Goal: Task Accomplishment & Management: Manage account settings

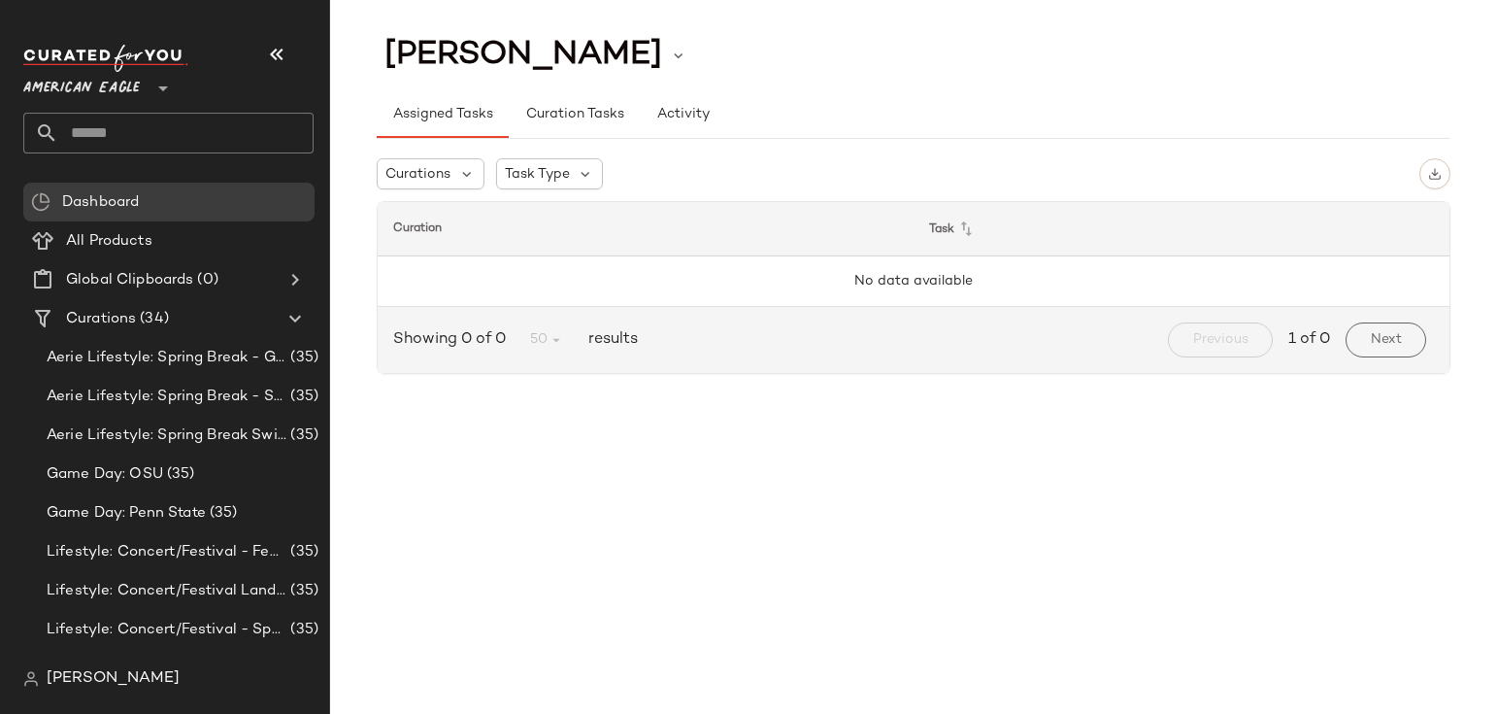
click at [142, 81] on div "American Eagle **" at bounding box center [85, 76] width 124 height 49
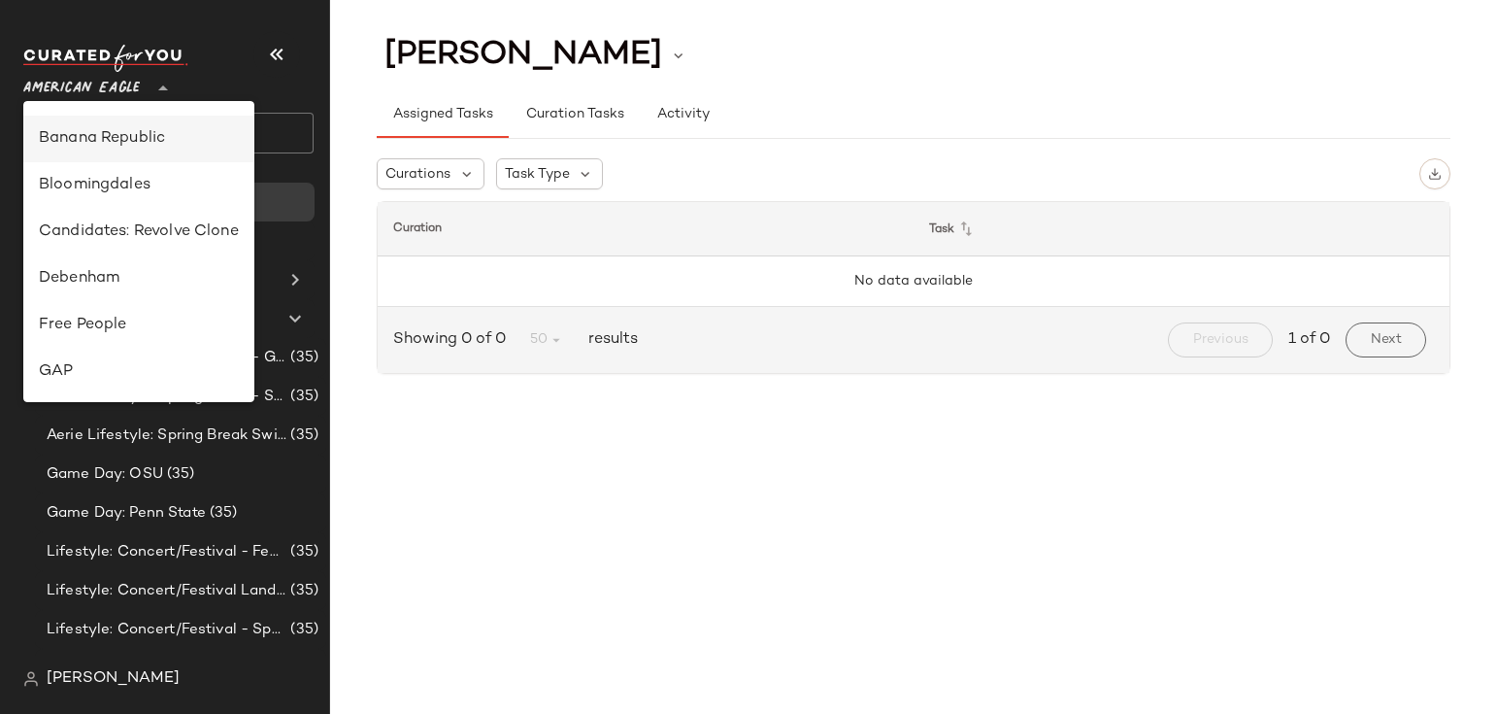
scroll to position [596, 0]
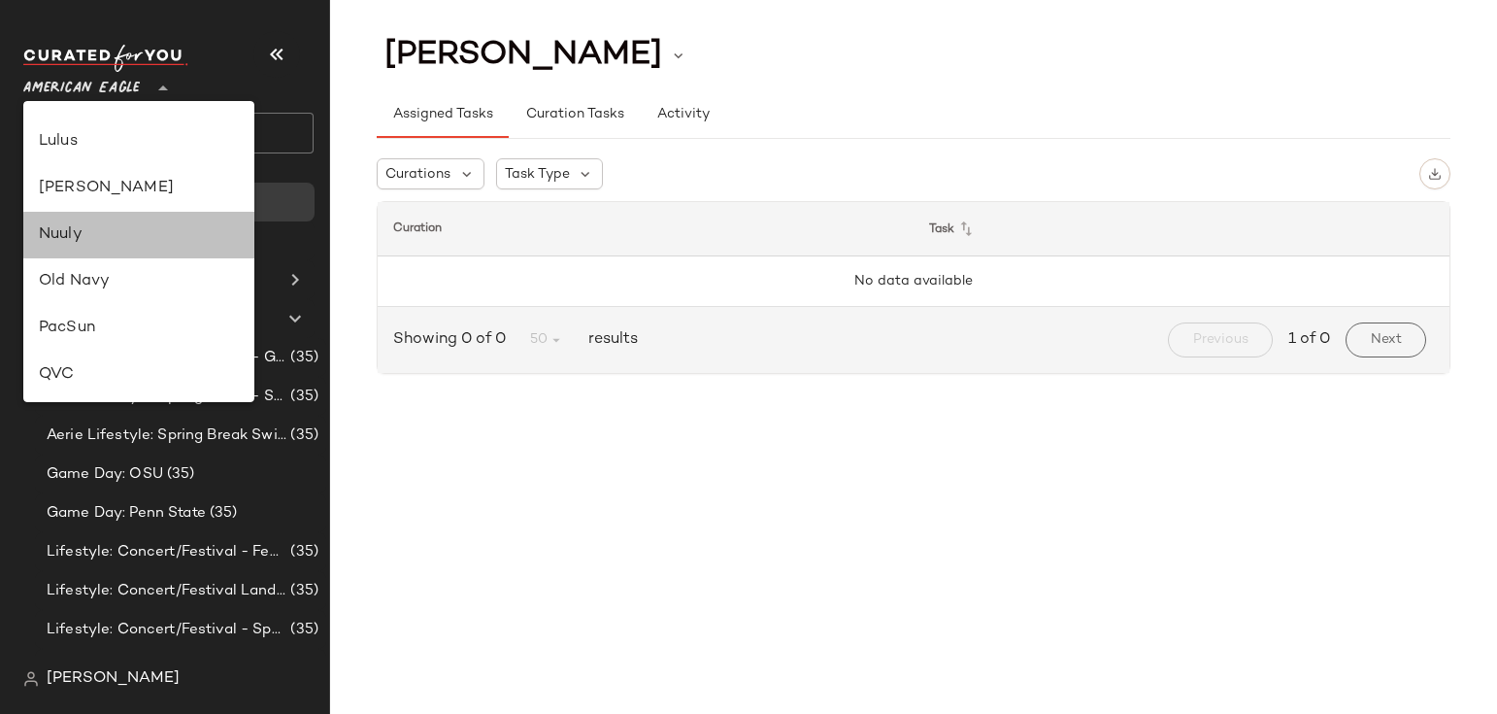
click at [114, 233] on div "Nuuly" at bounding box center [139, 234] width 200 height 23
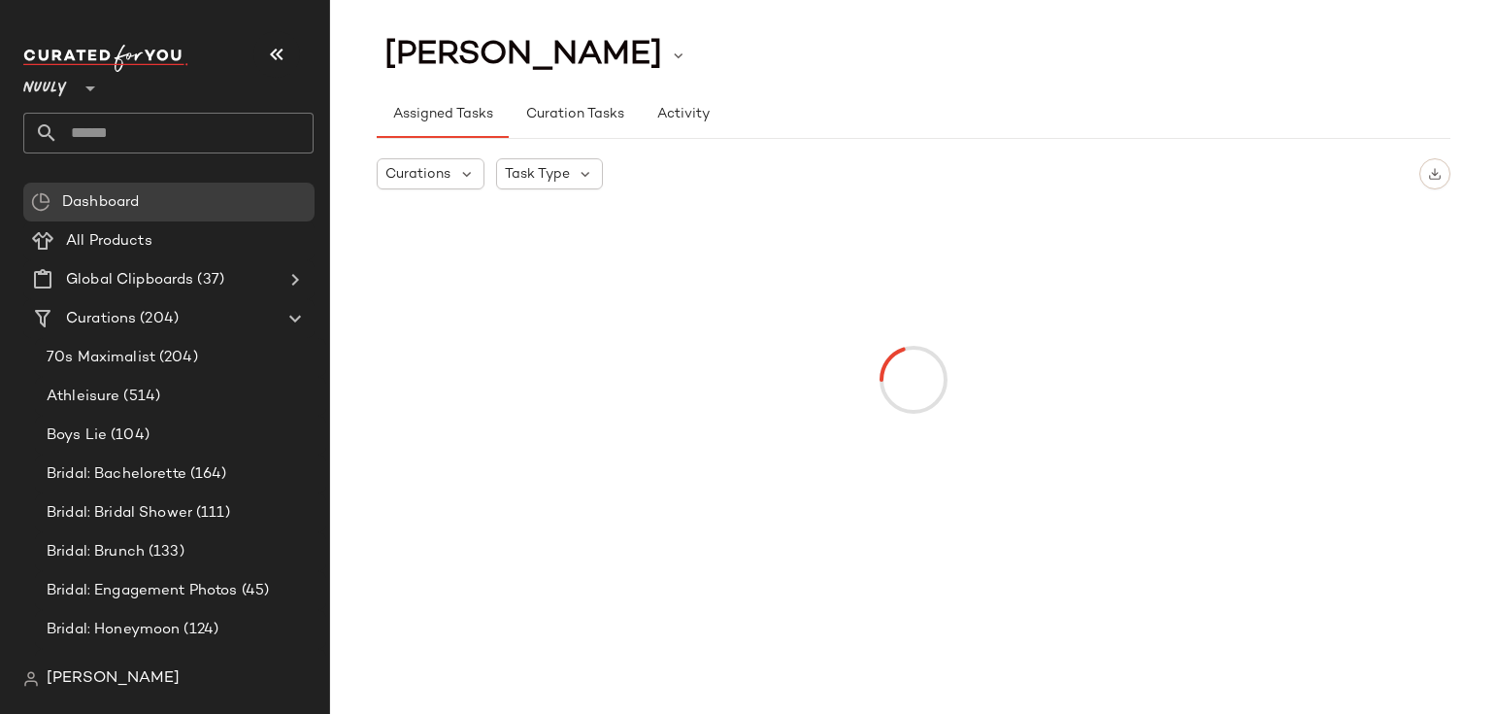
click at [117, 686] on span "[PERSON_NAME]" at bounding box center [113, 678] width 133 height 23
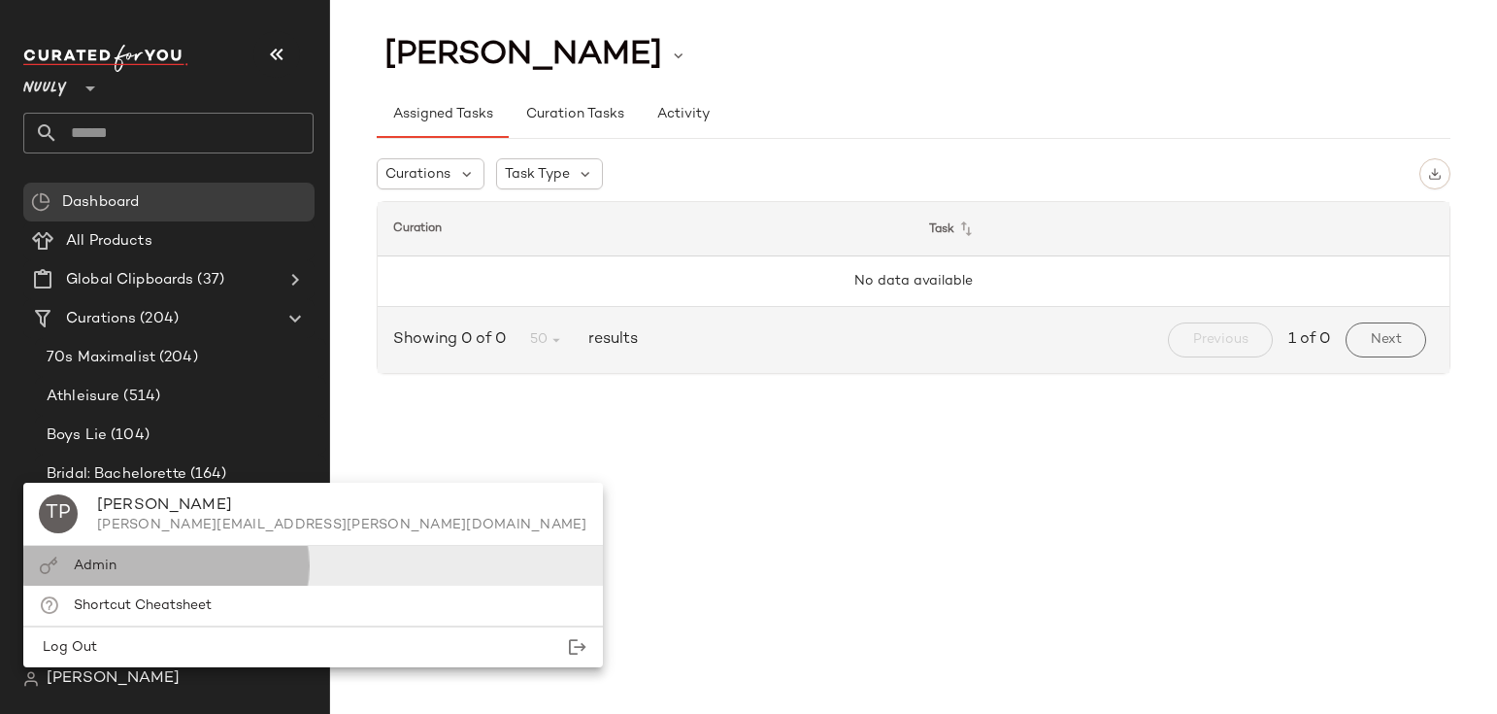
click at [134, 585] on div "Admin" at bounding box center [313, 605] width 580 height 40
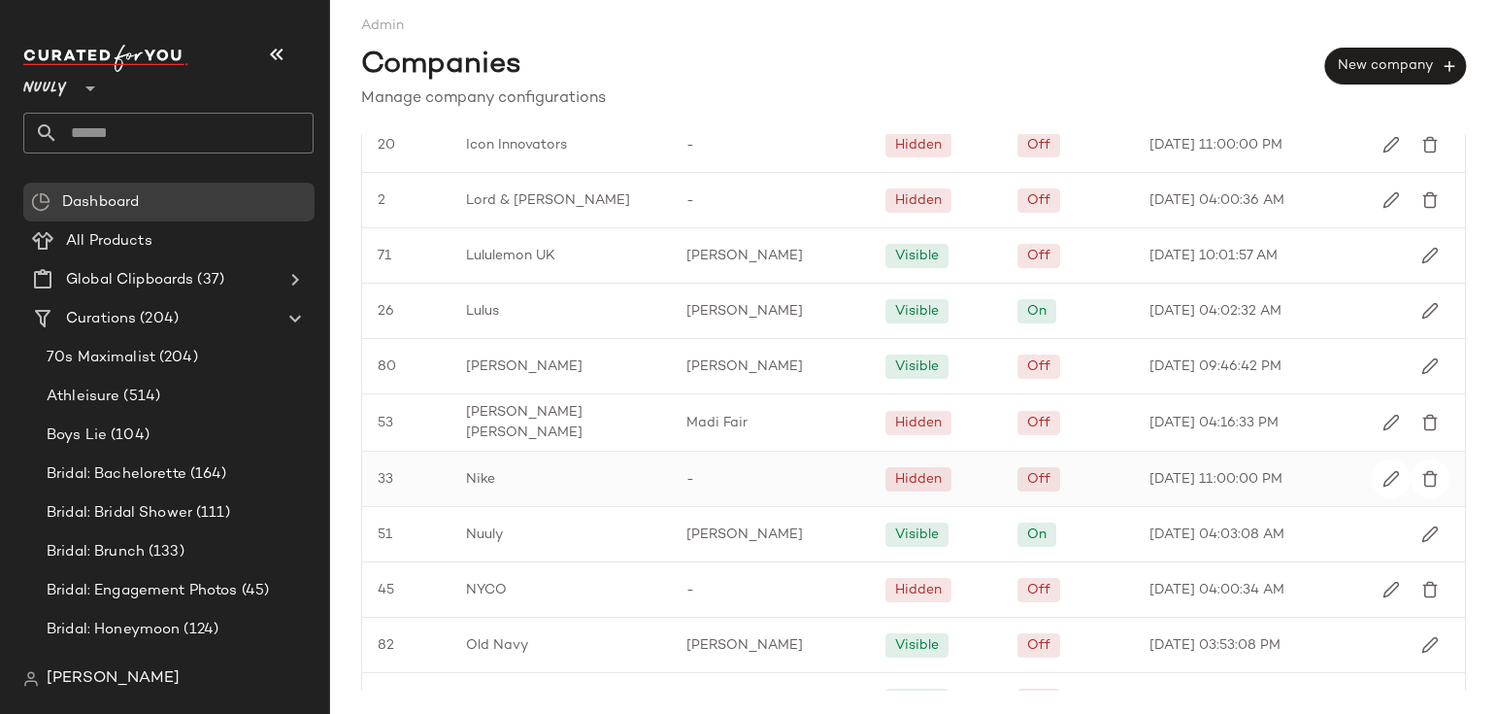
scroll to position [1630, 0]
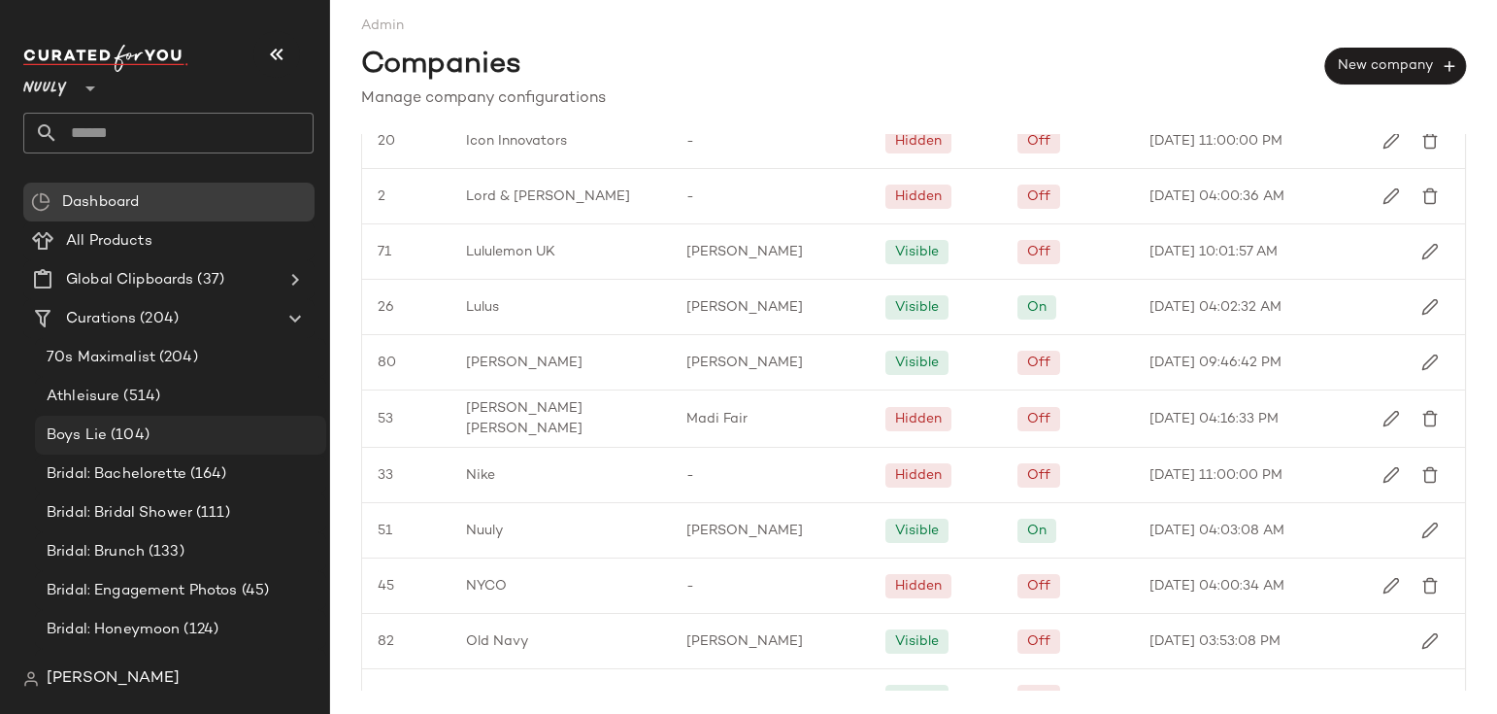
click at [125, 433] on span "(104)" at bounding box center [128, 435] width 43 height 22
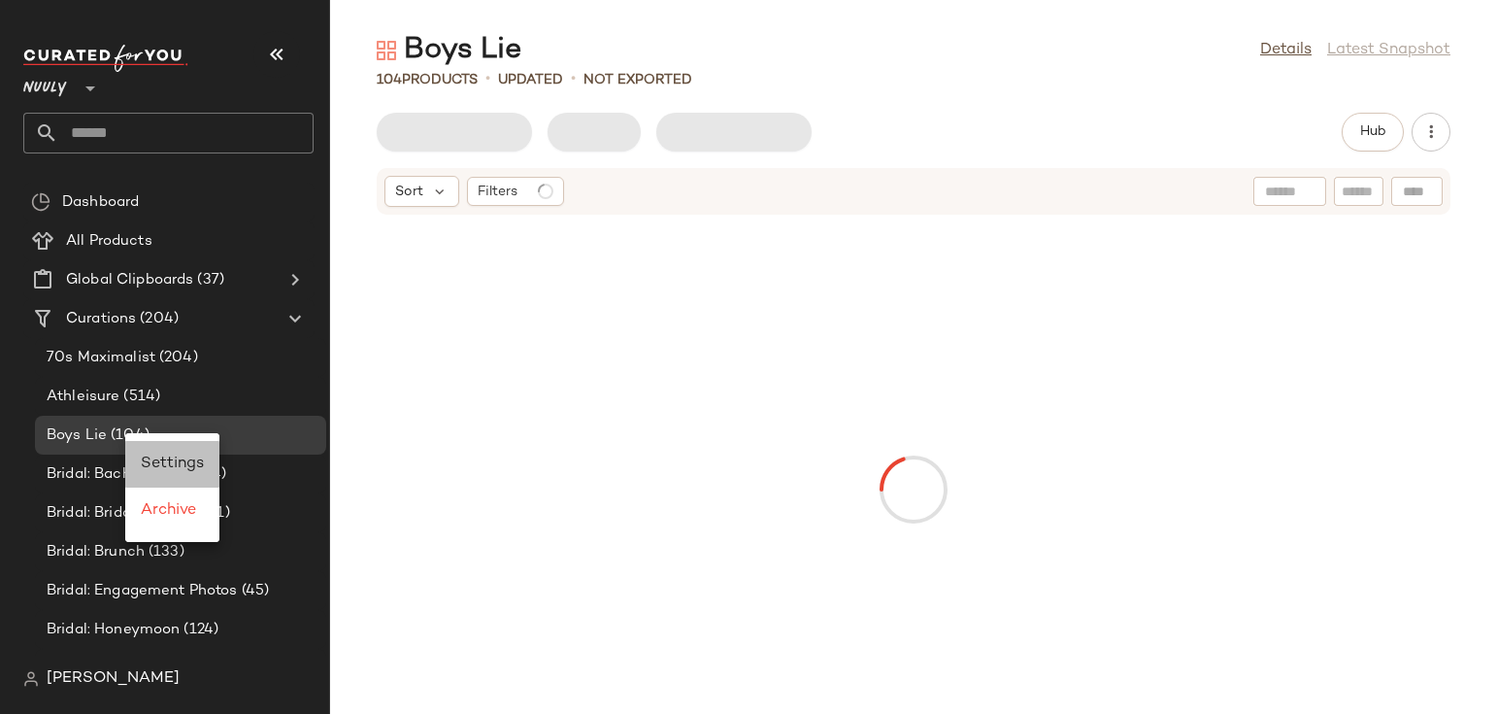
click at [174, 455] on span "Settings" at bounding box center [172, 463] width 63 height 17
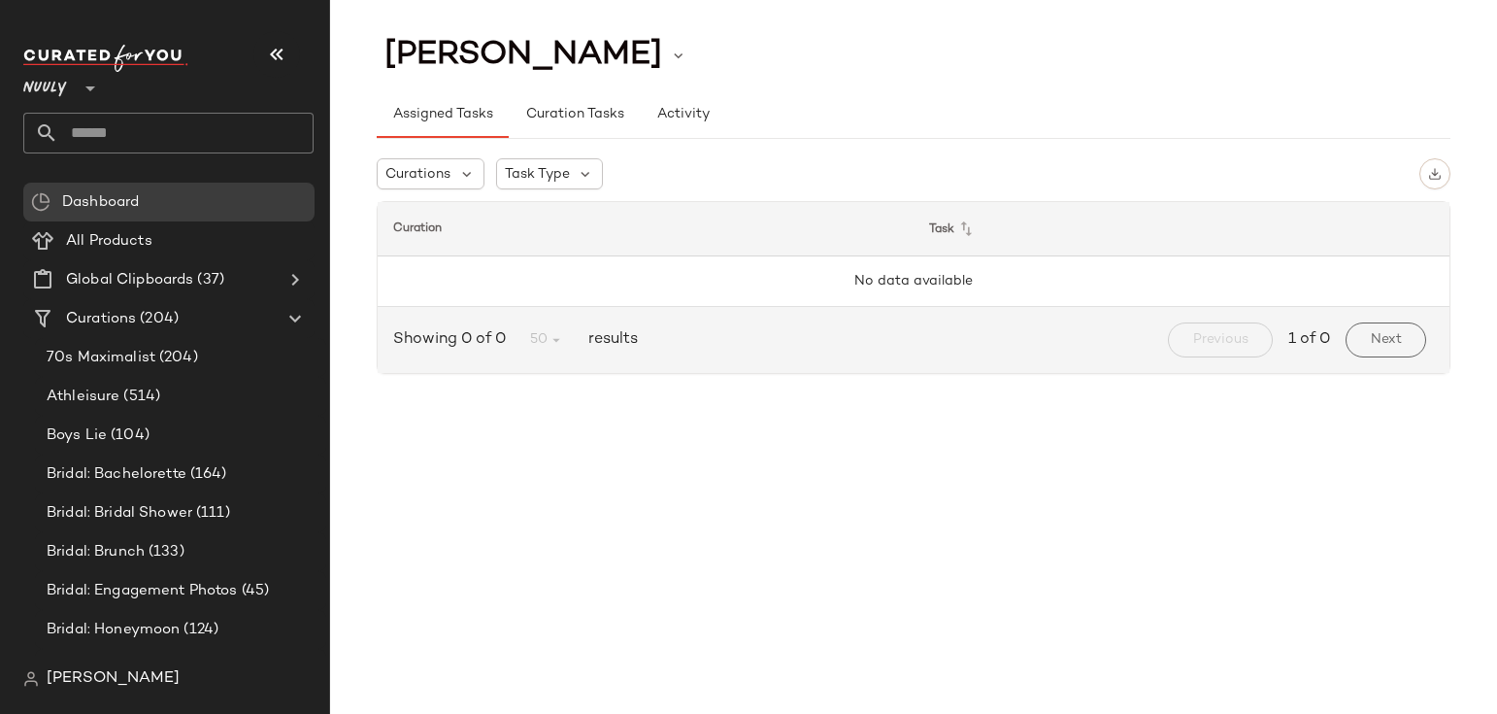
type input "**"
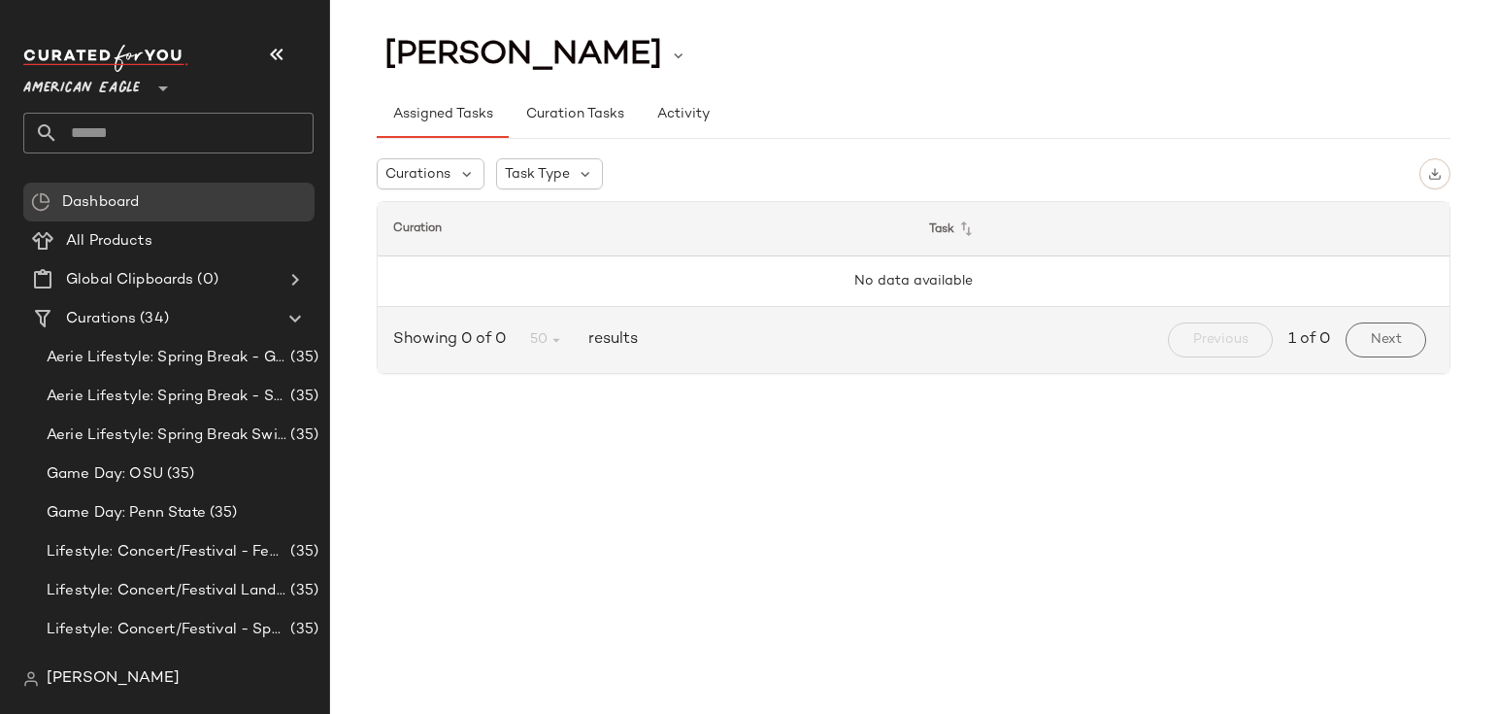
click at [98, 676] on span "[PERSON_NAME]" at bounding box center [113, 678] width 133 height 23
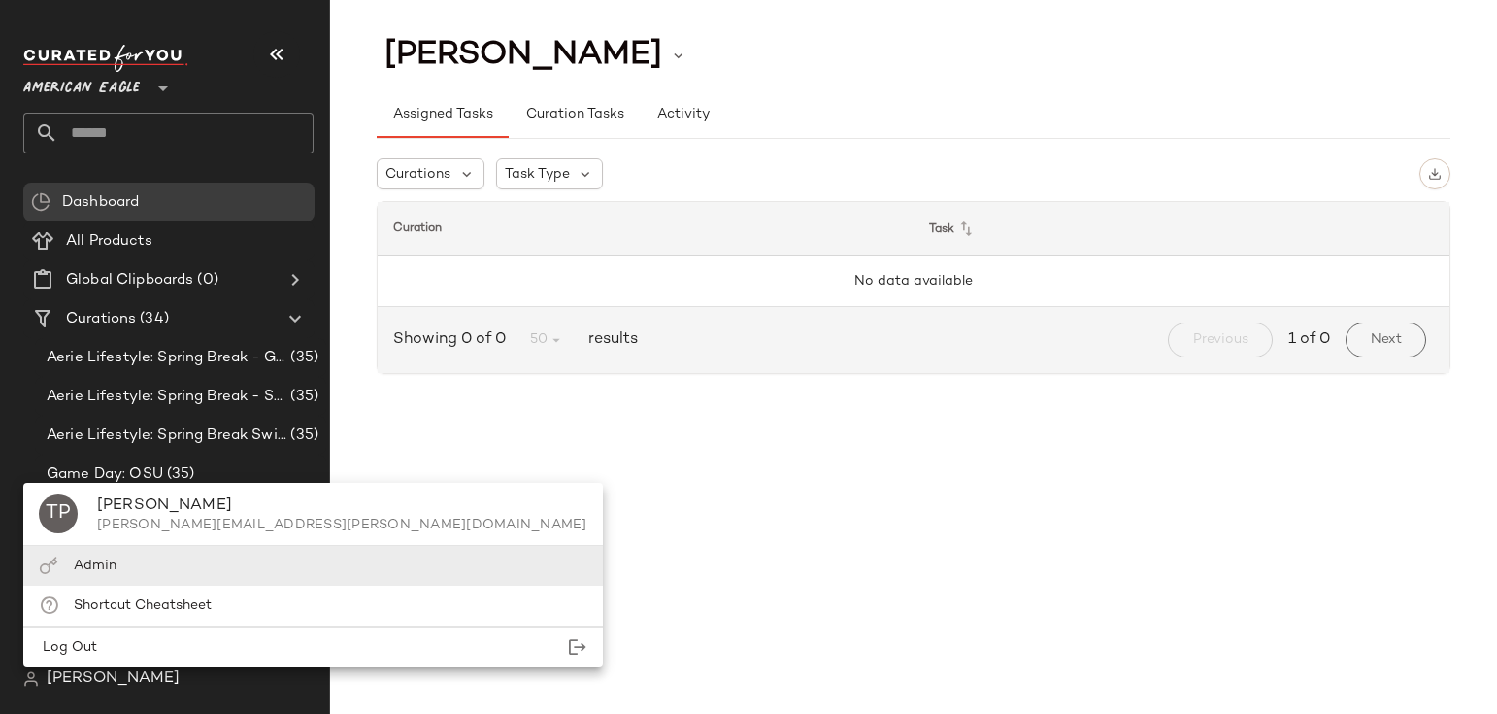
click at [147, 585] on div "Admin" at bounding box center [313, 605] width 580 height 40
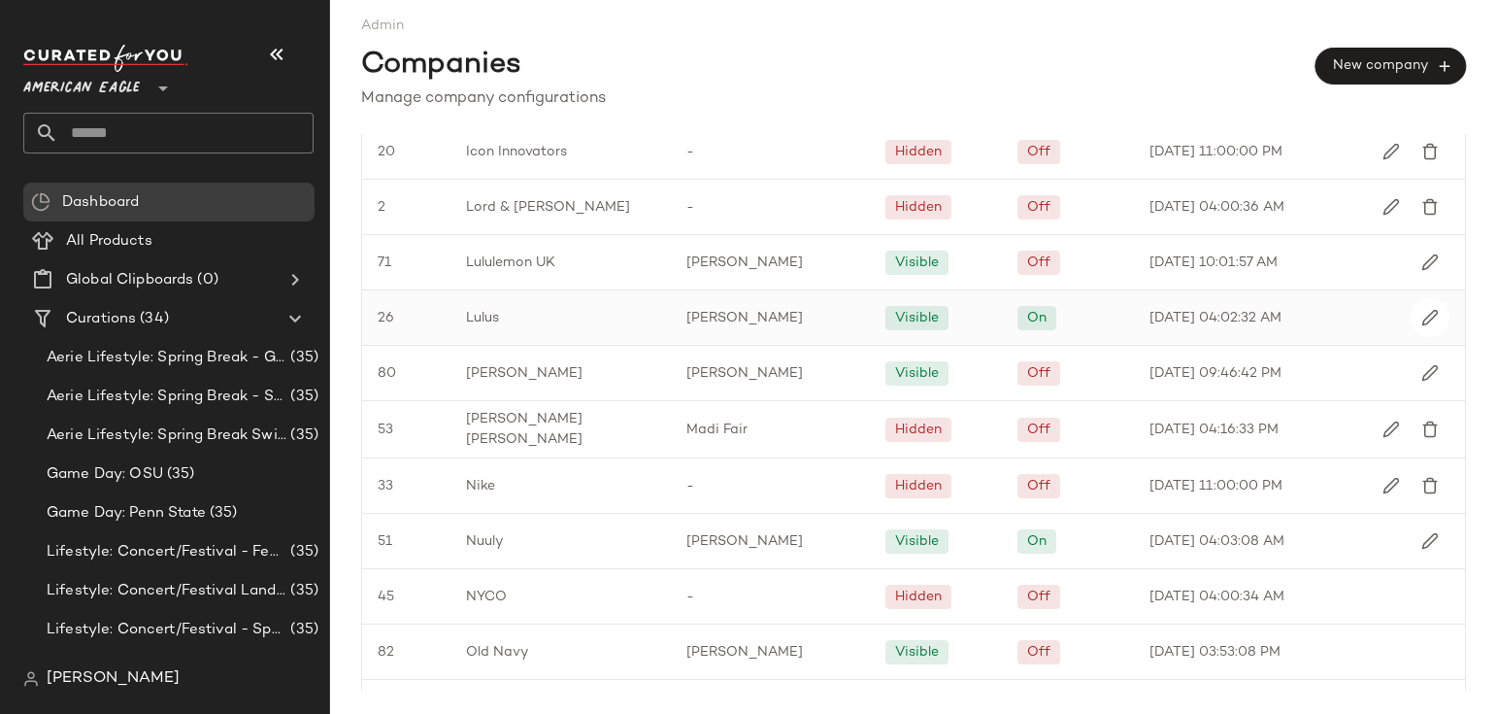
scroll to position [1828, 0]
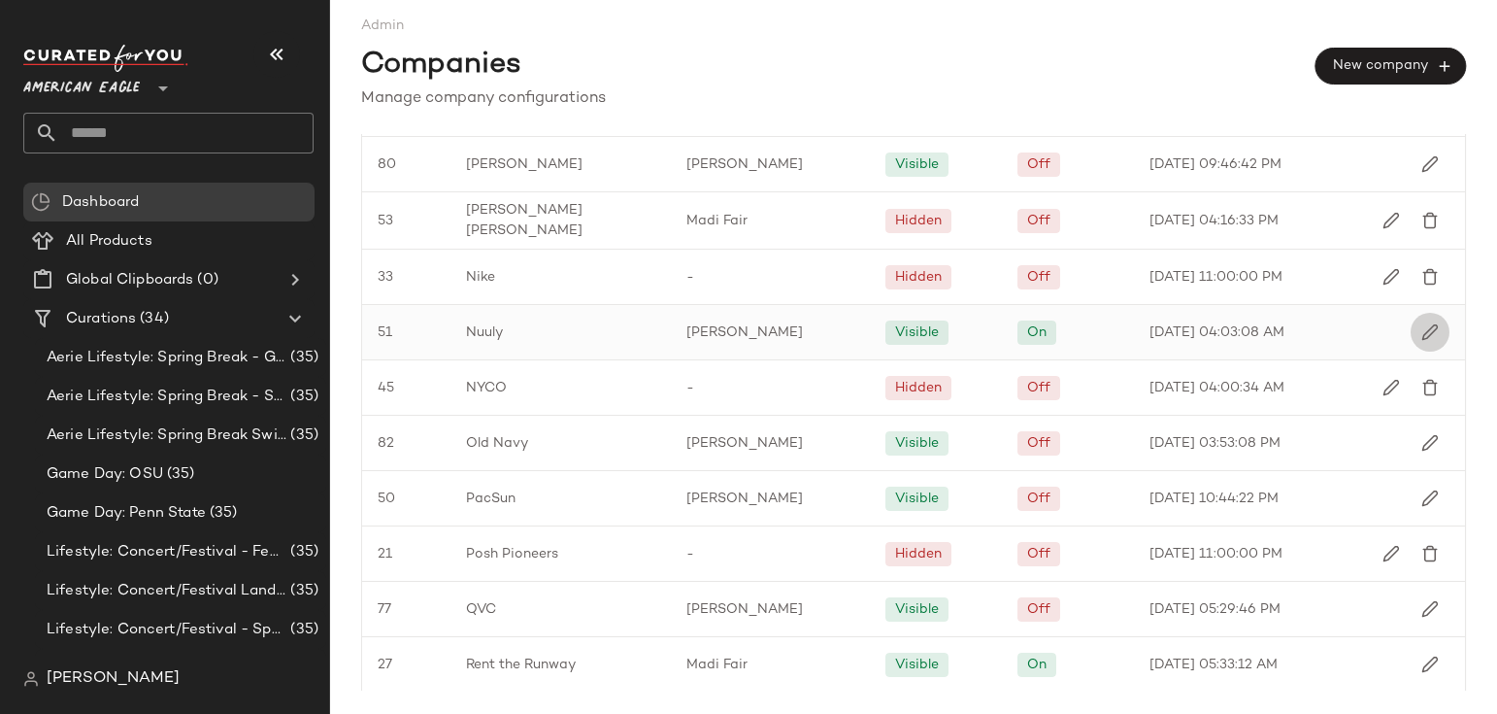
click at [1422, 341] on img "button" at bounding box center [1429, 331] width 17 height 17
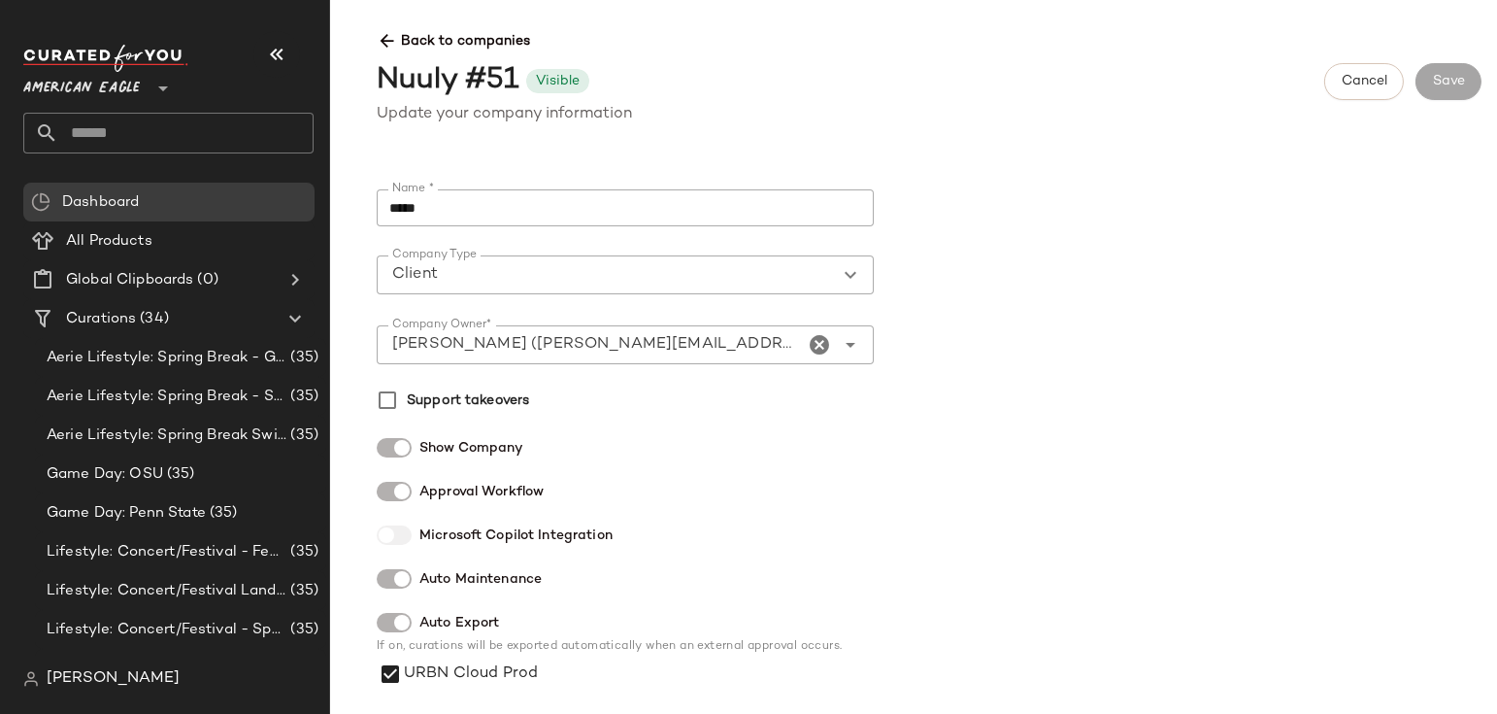
scroll to position [369, 0]
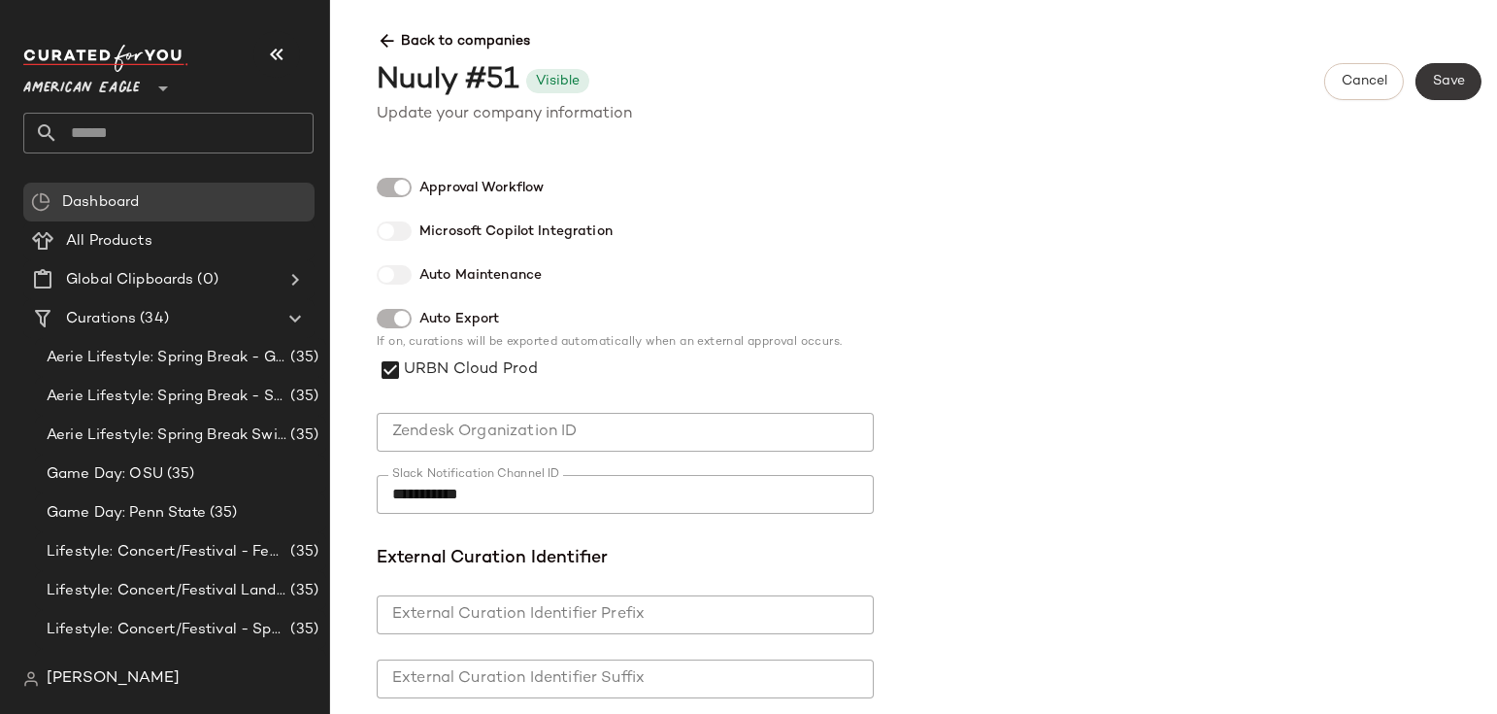
click at [1448, 85] on span "Save" at bounding box center [1448, 82] width 33 height 16
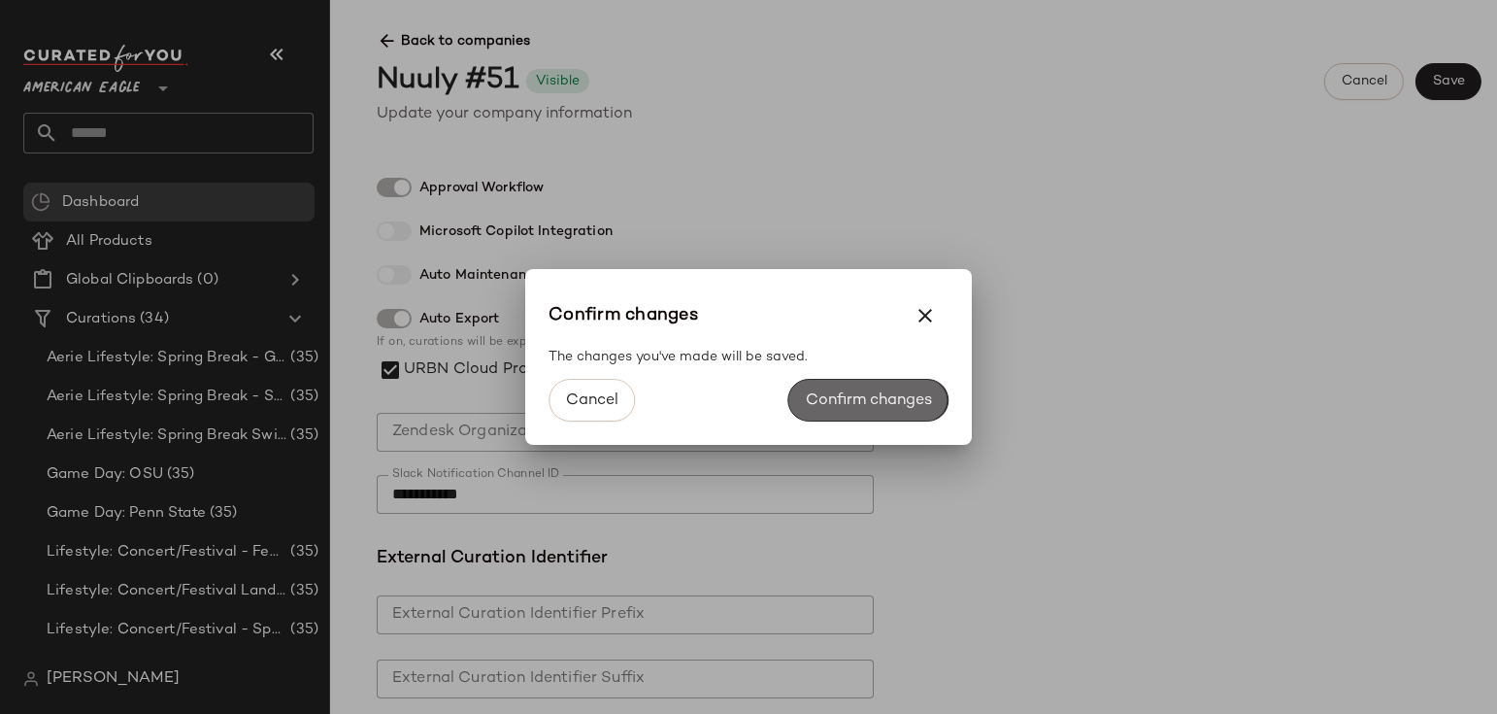
click at [924, 412] on button "Confirm changes" at bounding box center [868, 400] width 160 height 43
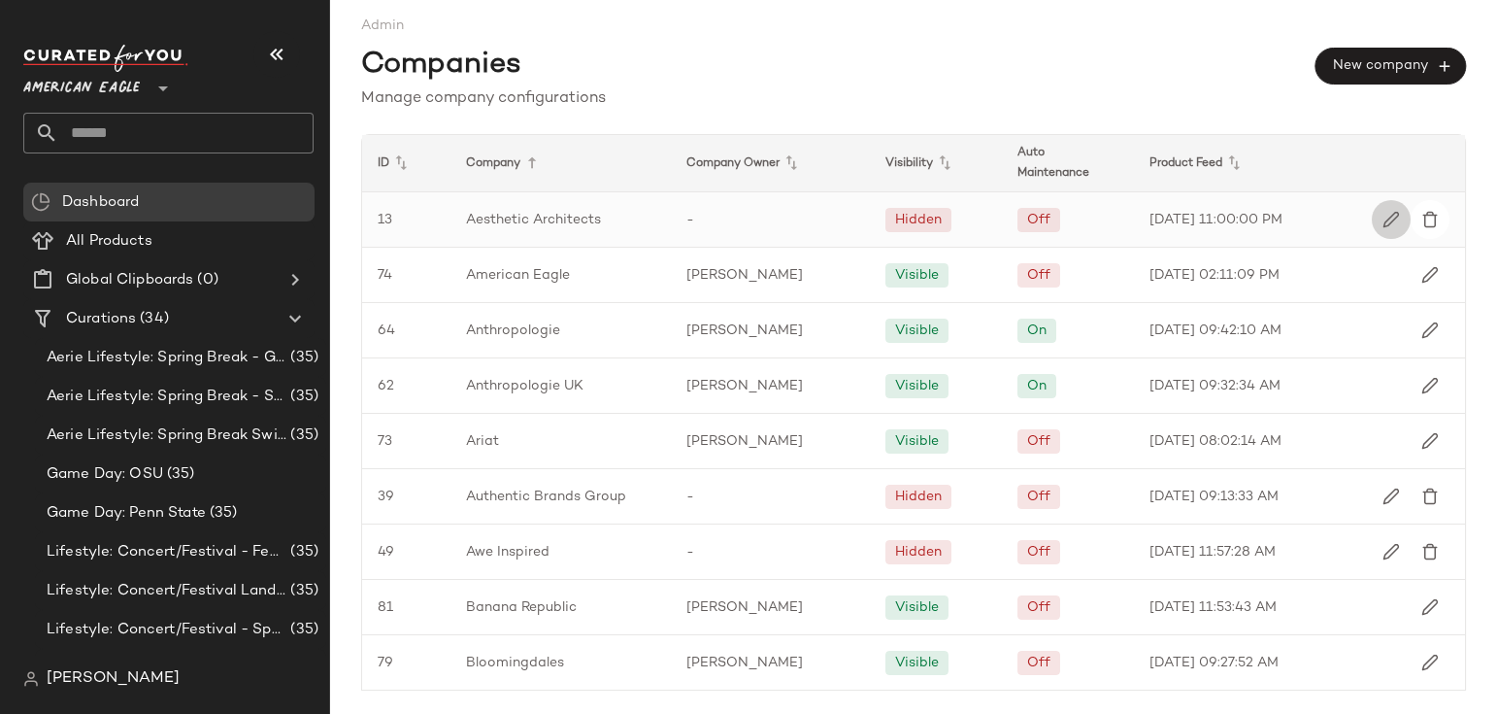
click at [1383, 224] on img "button" at bounding box center [1391, 219] width 17 height 17
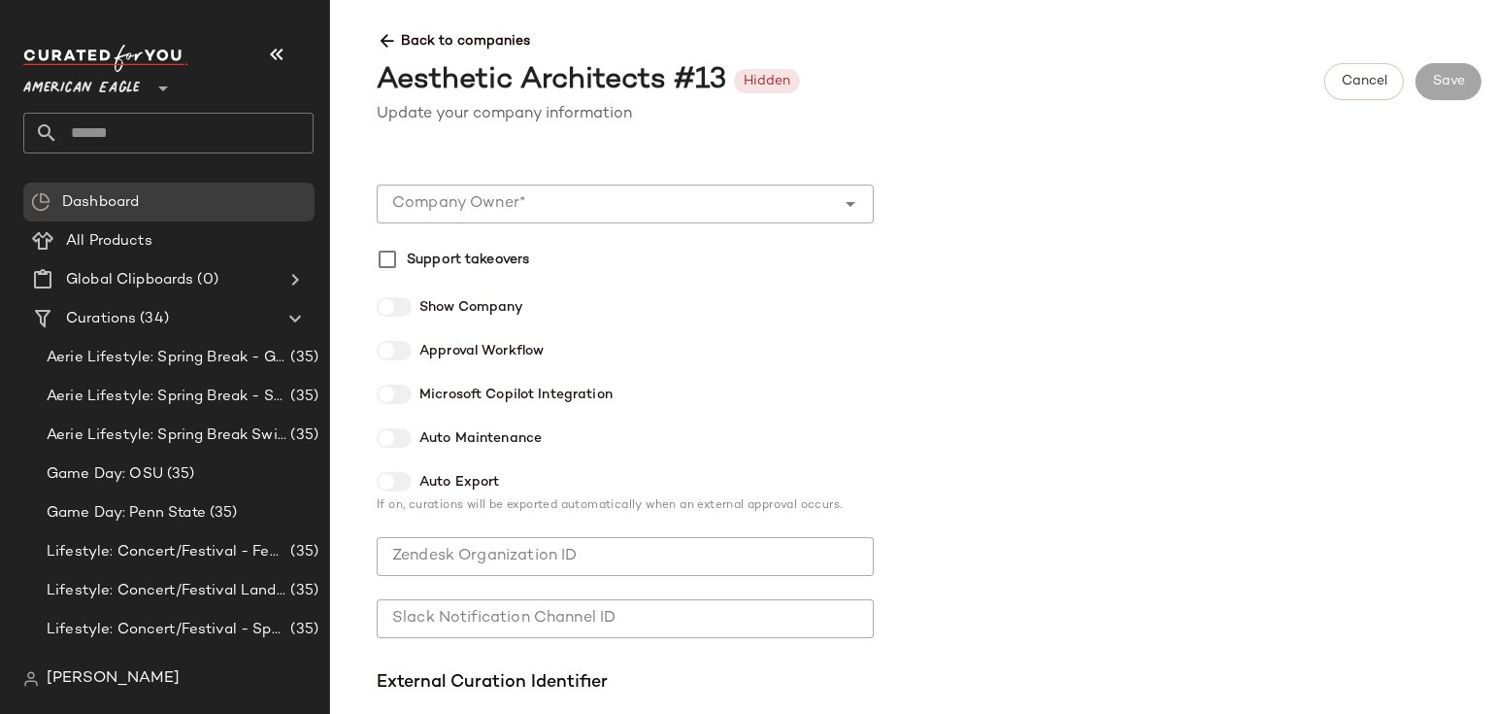
scroll to position [565, 0]
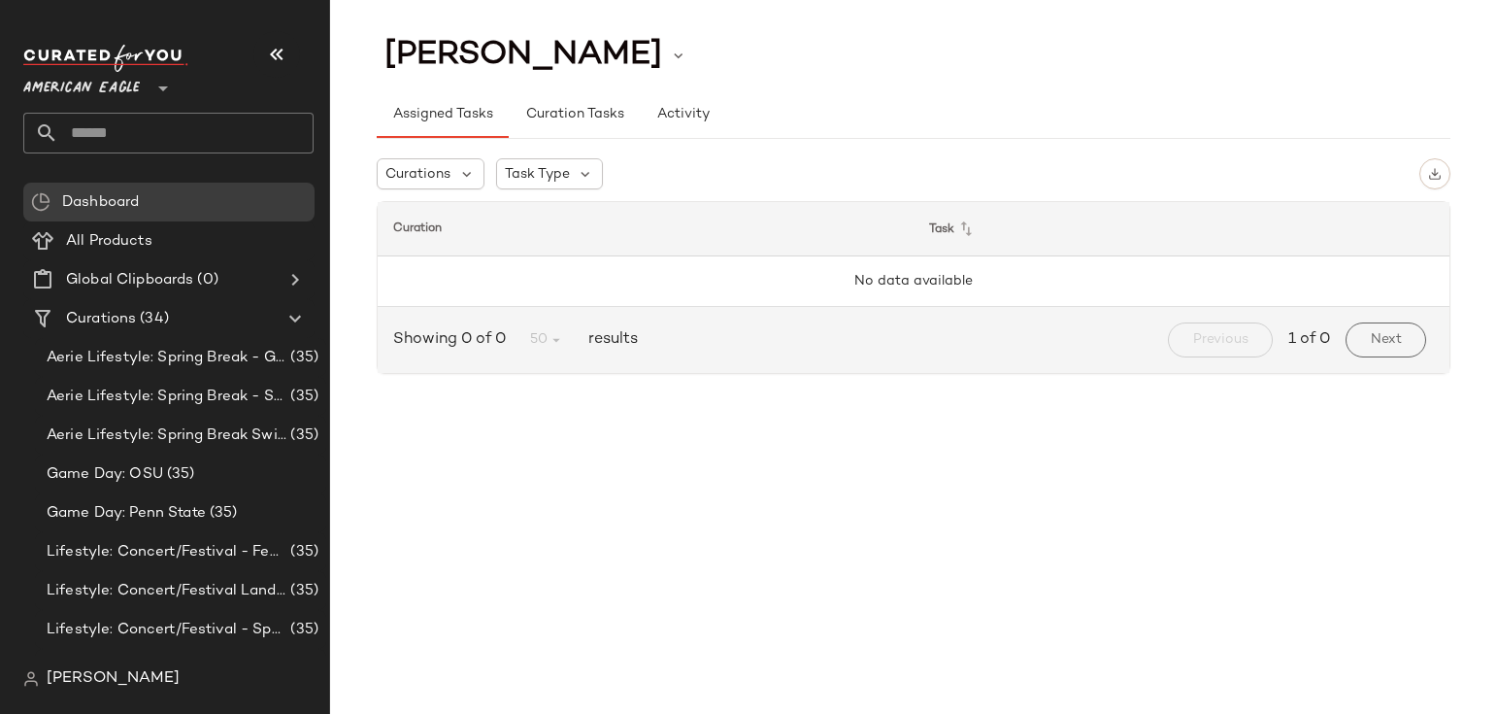
click at [81, 687] on span "[PERSON_NAME]" at bounding box center [113, 678] width 133 height 23
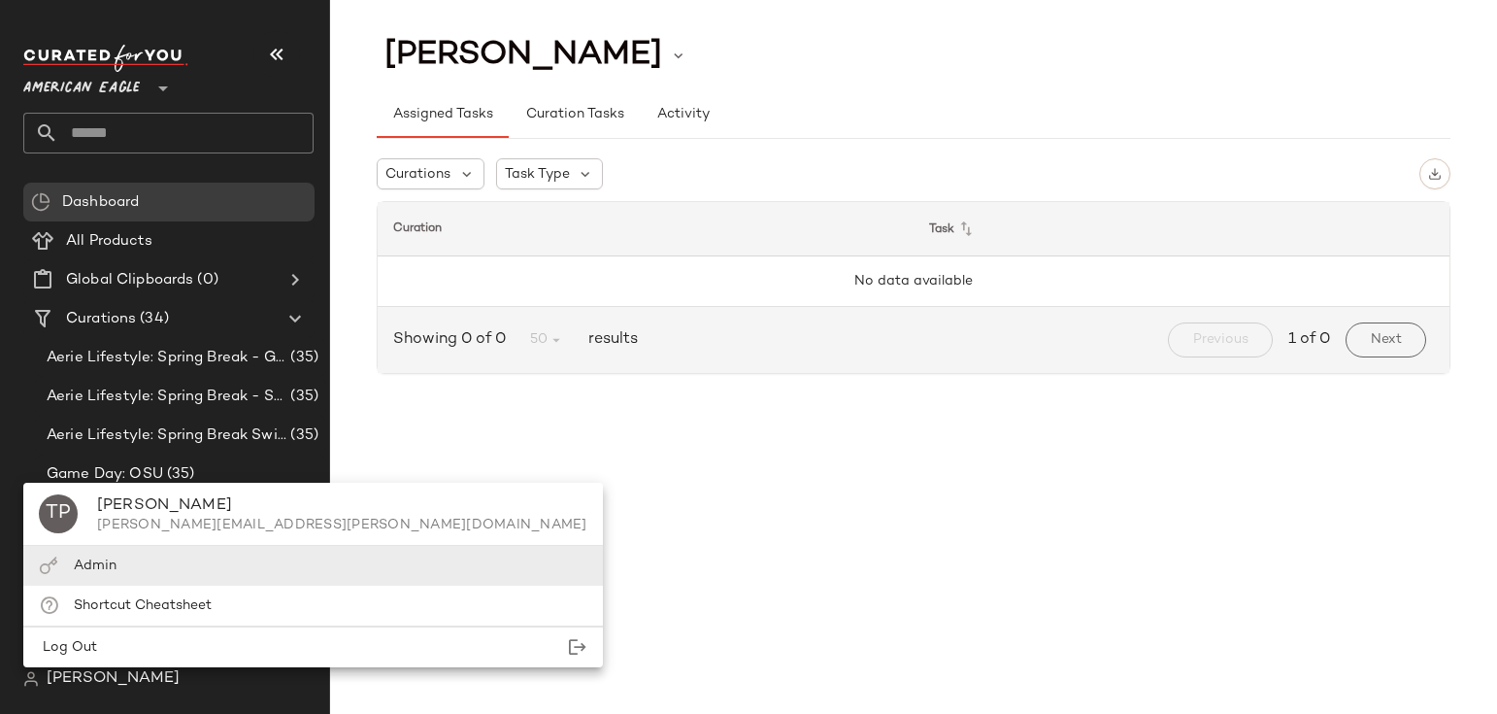
click at [111, 570] on span "Admin" at bounding box center [95, 565] width 43 height 15
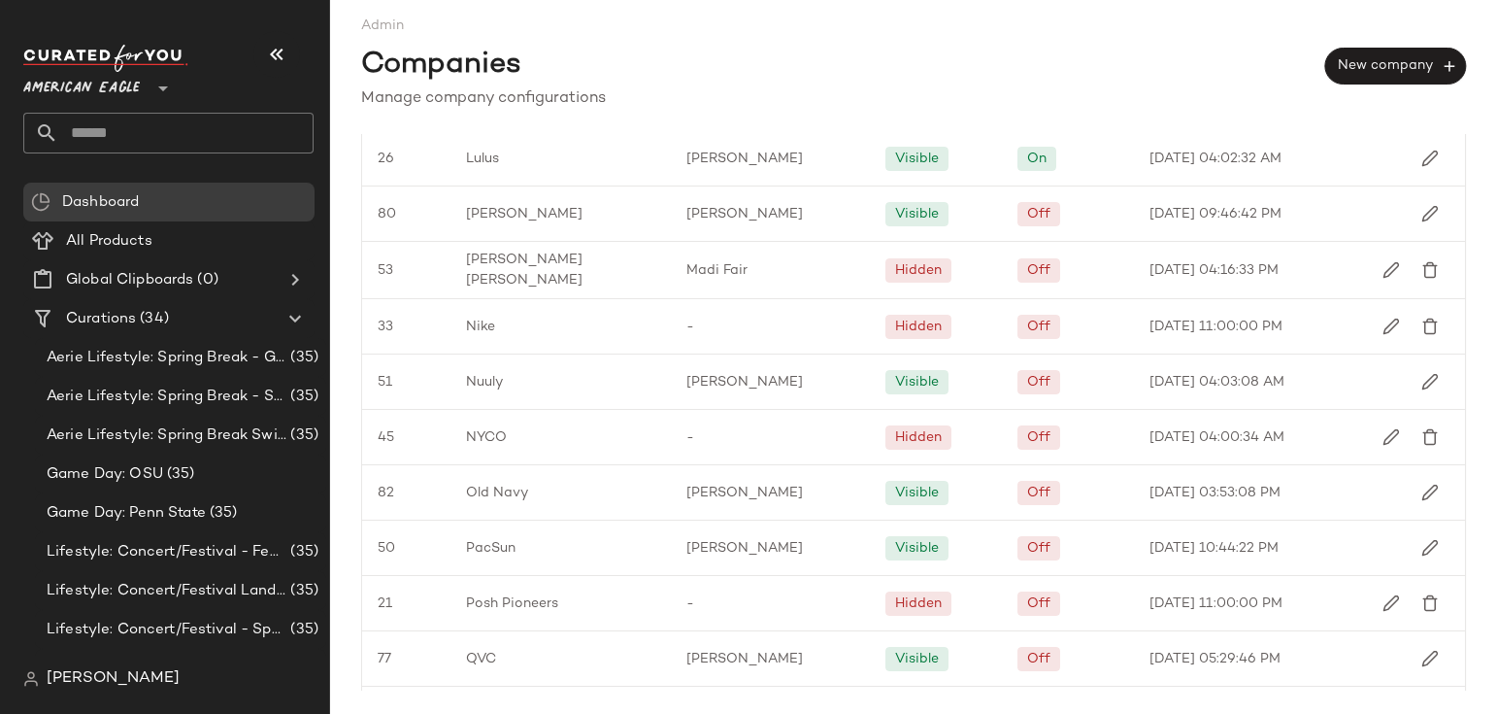
scroll to position [1791, 0]
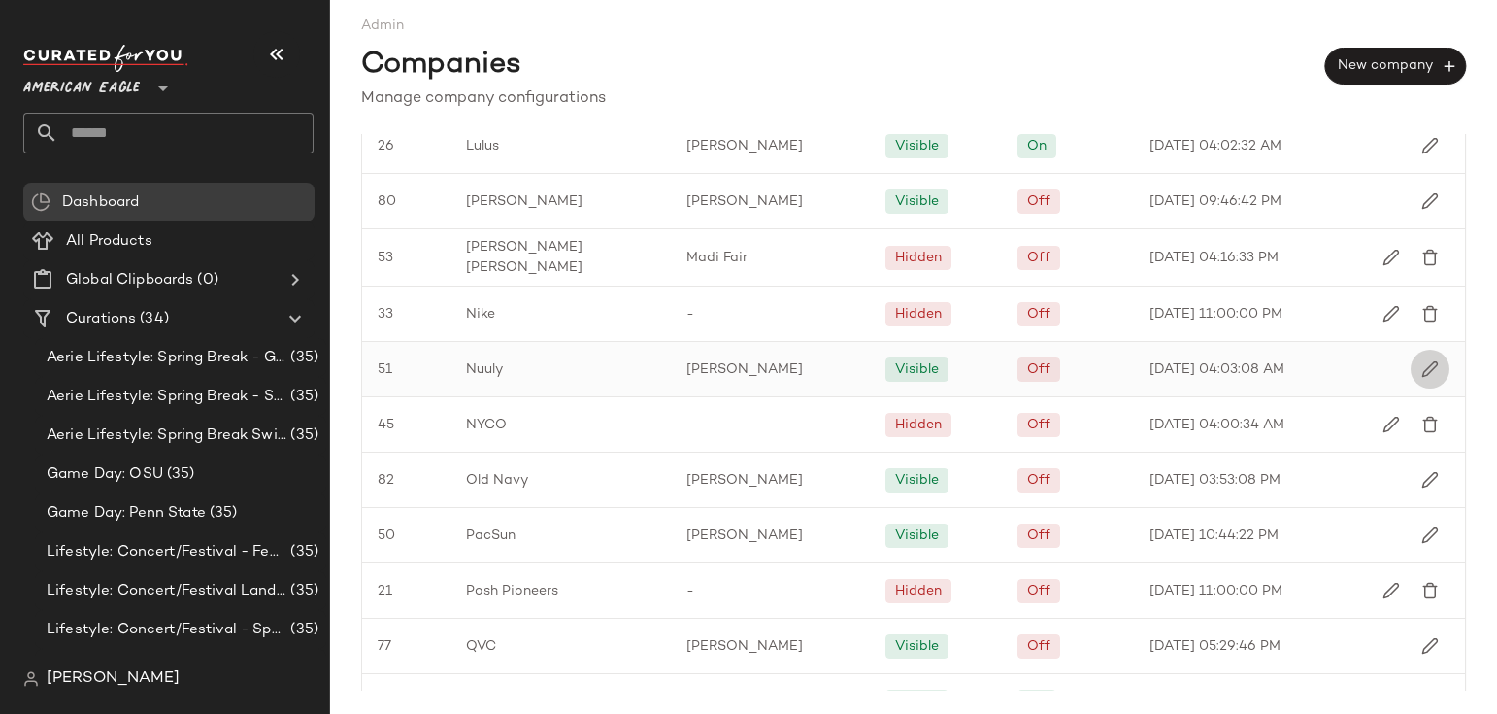
click at [1428, 388] on button "button" at bounding box center [1430, 369] width 39 height 39
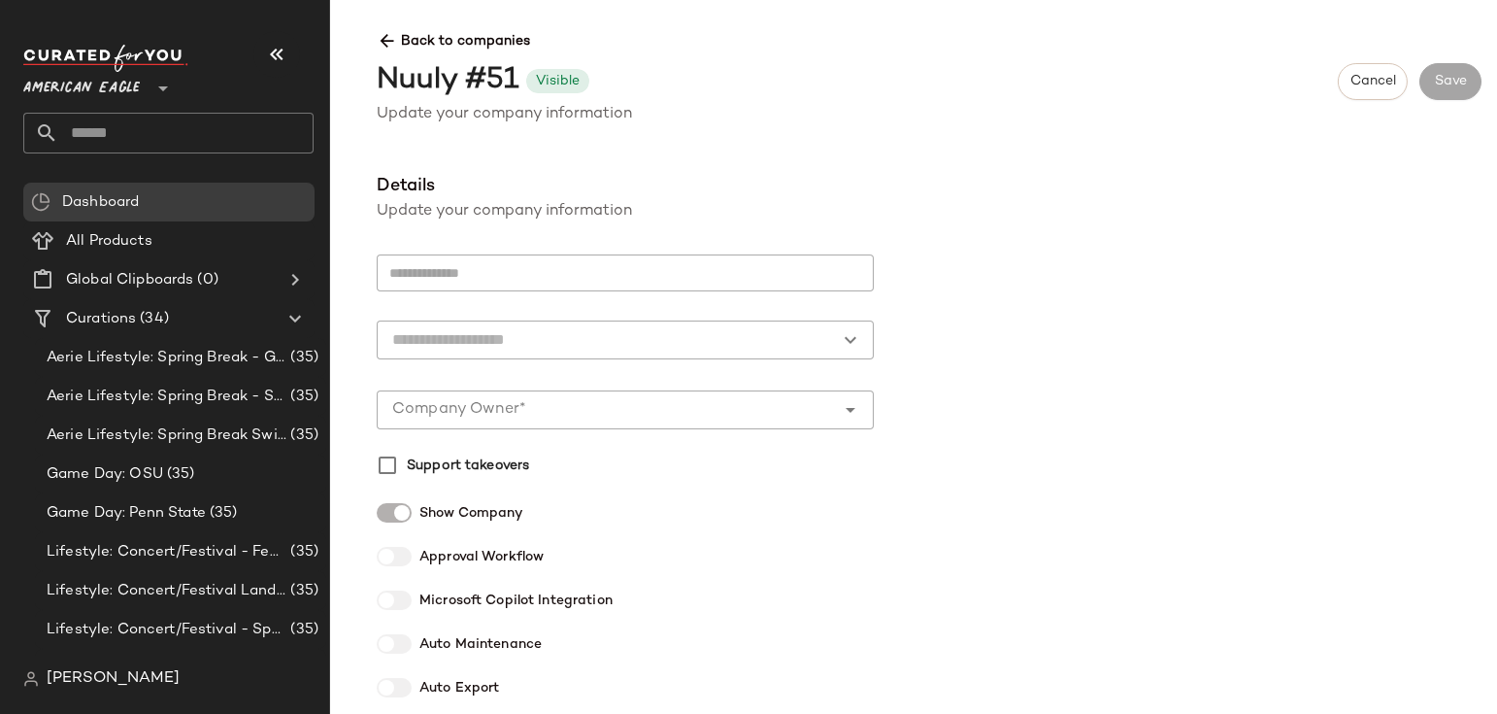
type input "*****"
type input "******"
type input "**********"
type input "*"
click at [399, 643] on div at bounding box center [394, 643] width 35 height 19
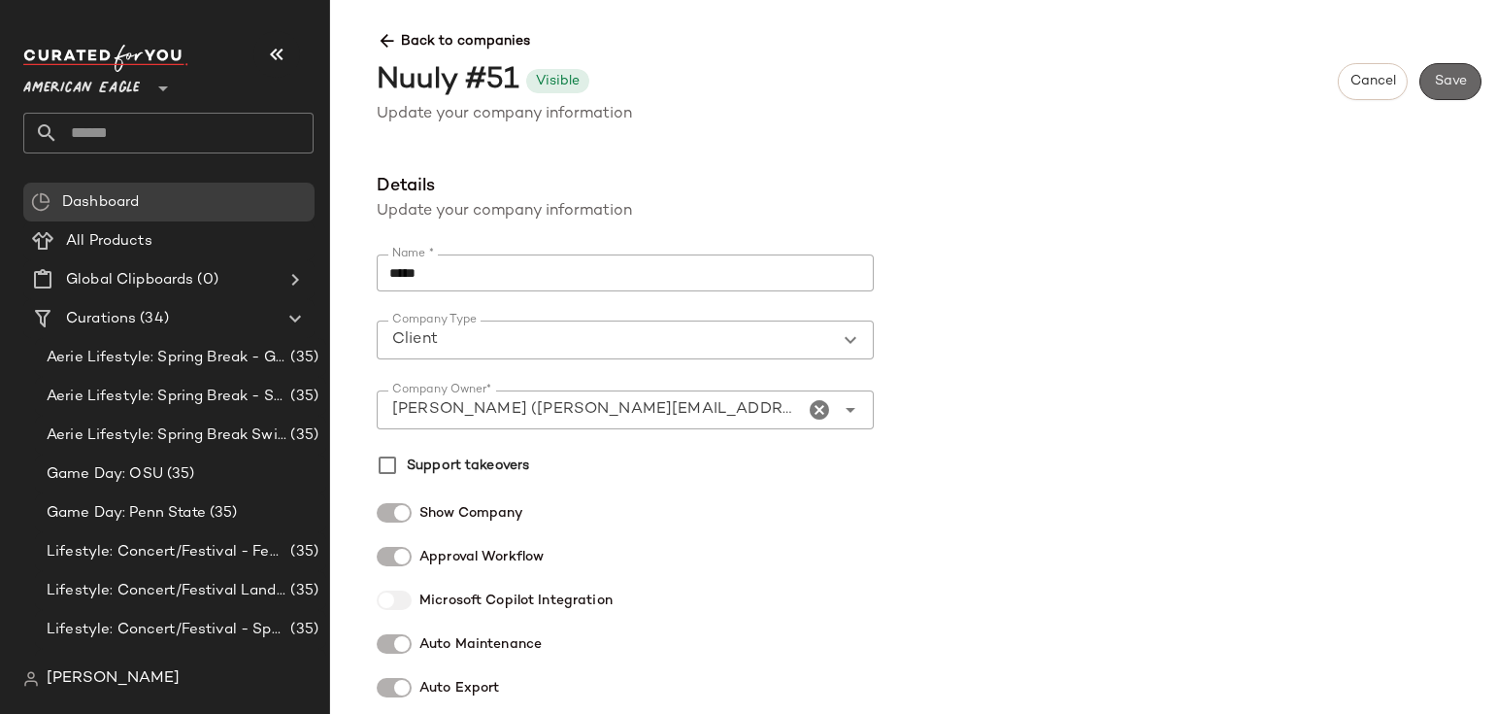
click at [1454, 89] on button "Save" at bounding box center [1450, 81] width 62 height 37
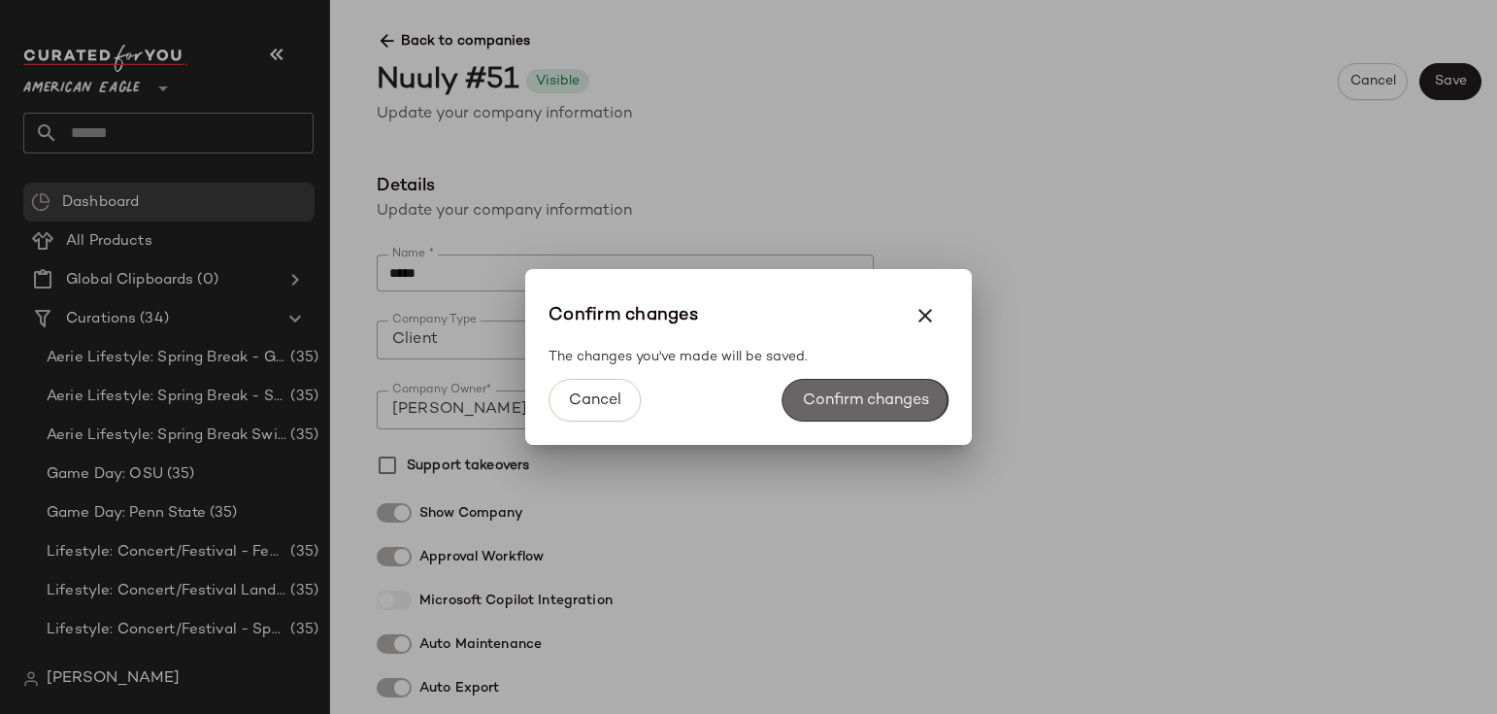
click at [849, 410] on button "Confirm changes" at bounding box center [866, 400] width 166 height 43
